Goal: Task Accomplishment & Management: Manage account settings

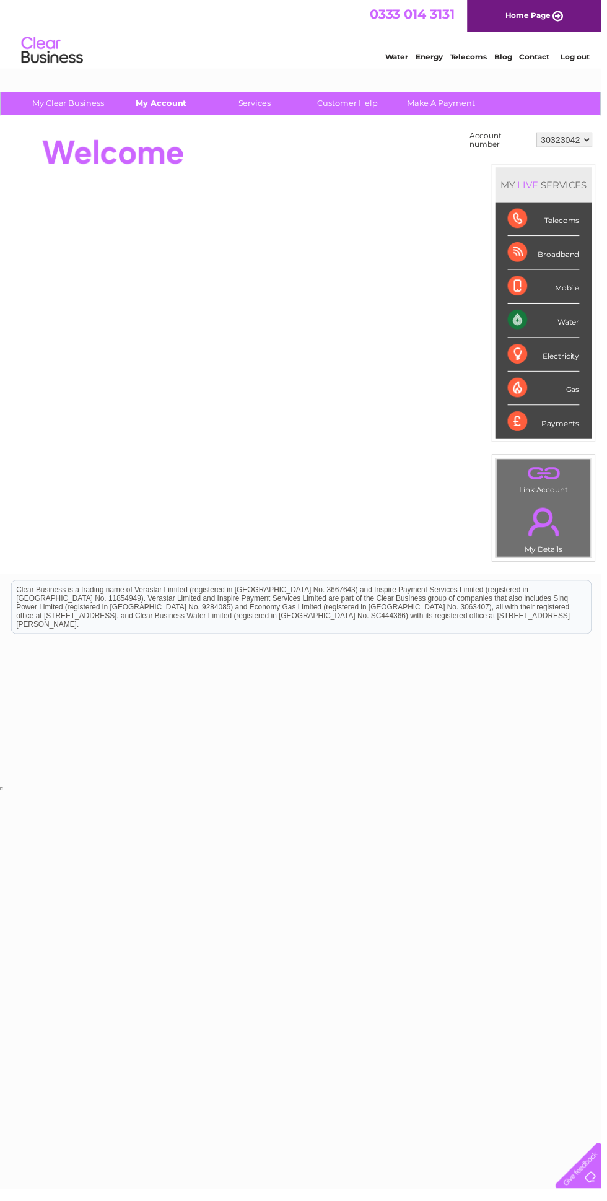
click at [154, 104] on link "My Account" at bounding box center [163, 104] width 102 height 23
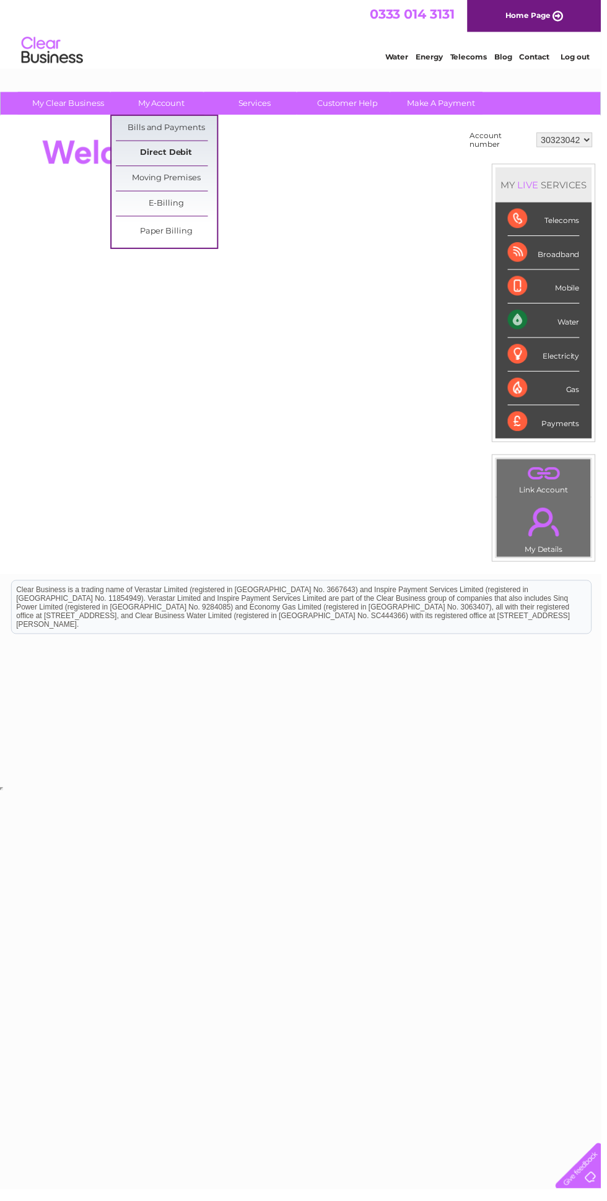
click at [146, 144] on link "Direct Debit" at bounding box center [168, 154] width 102 height 25
click at [160, 128] on link "Bills and Payments" at bounding box center [168, 129] width 102 height 25
